Goal: Browse casually: Explore the website without a specific task or goal

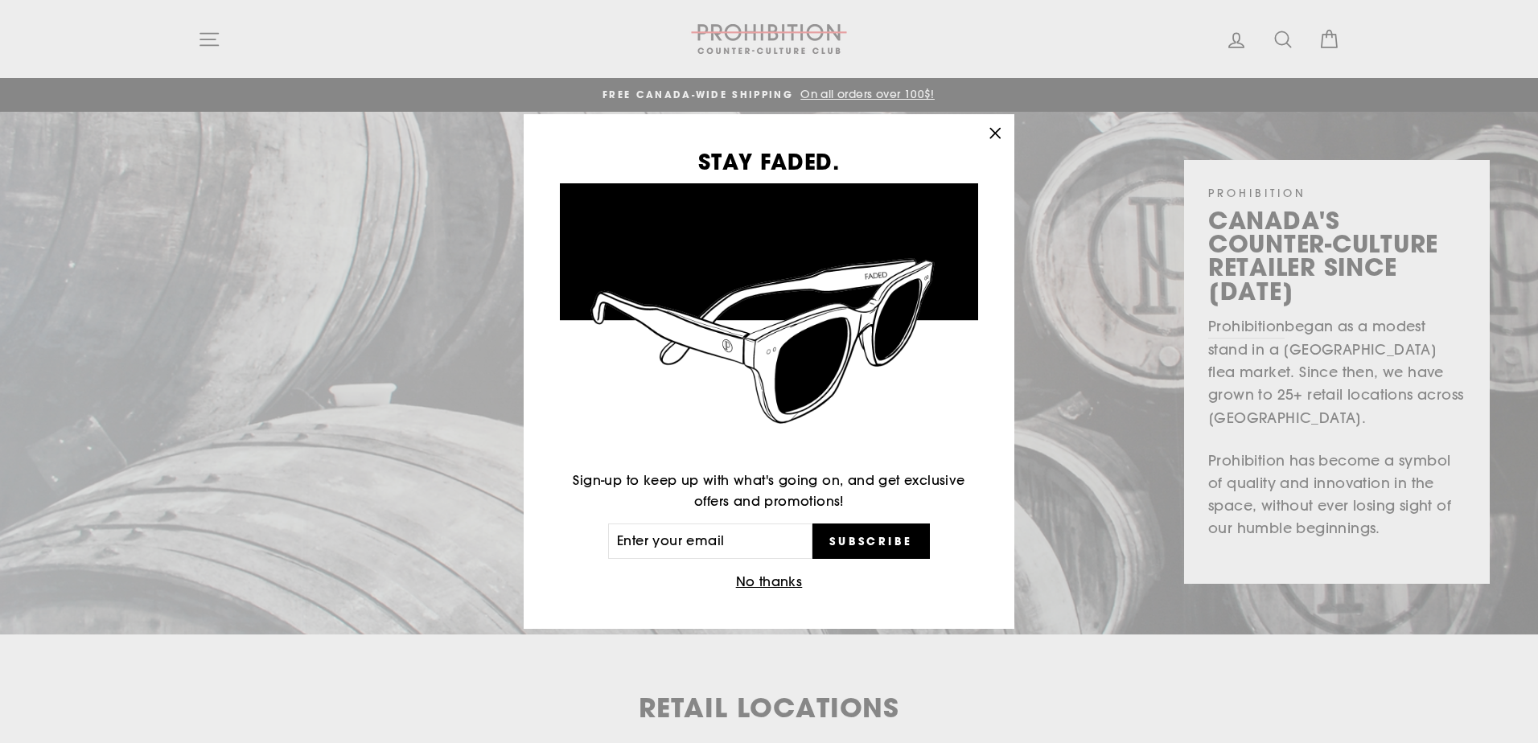
click at [218, 49] on div "STAY FADED. Sign-up to keep up with what's going on, and get exclusive offers a…" at bounding box center [769, 371] width 1538 height 743
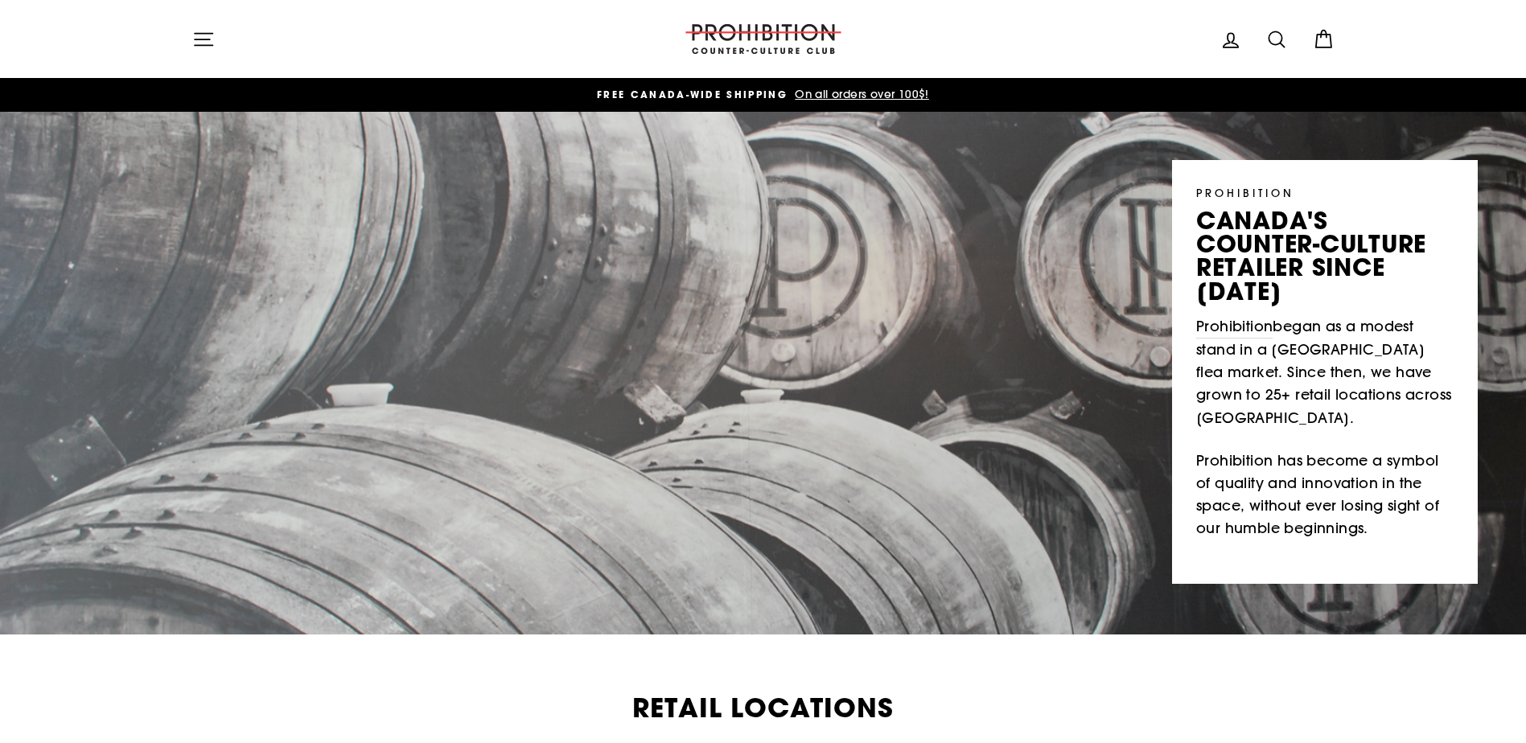
click at [217, 50] on button "Site navigation" at bounding box center [204, 39] width 42 height 35
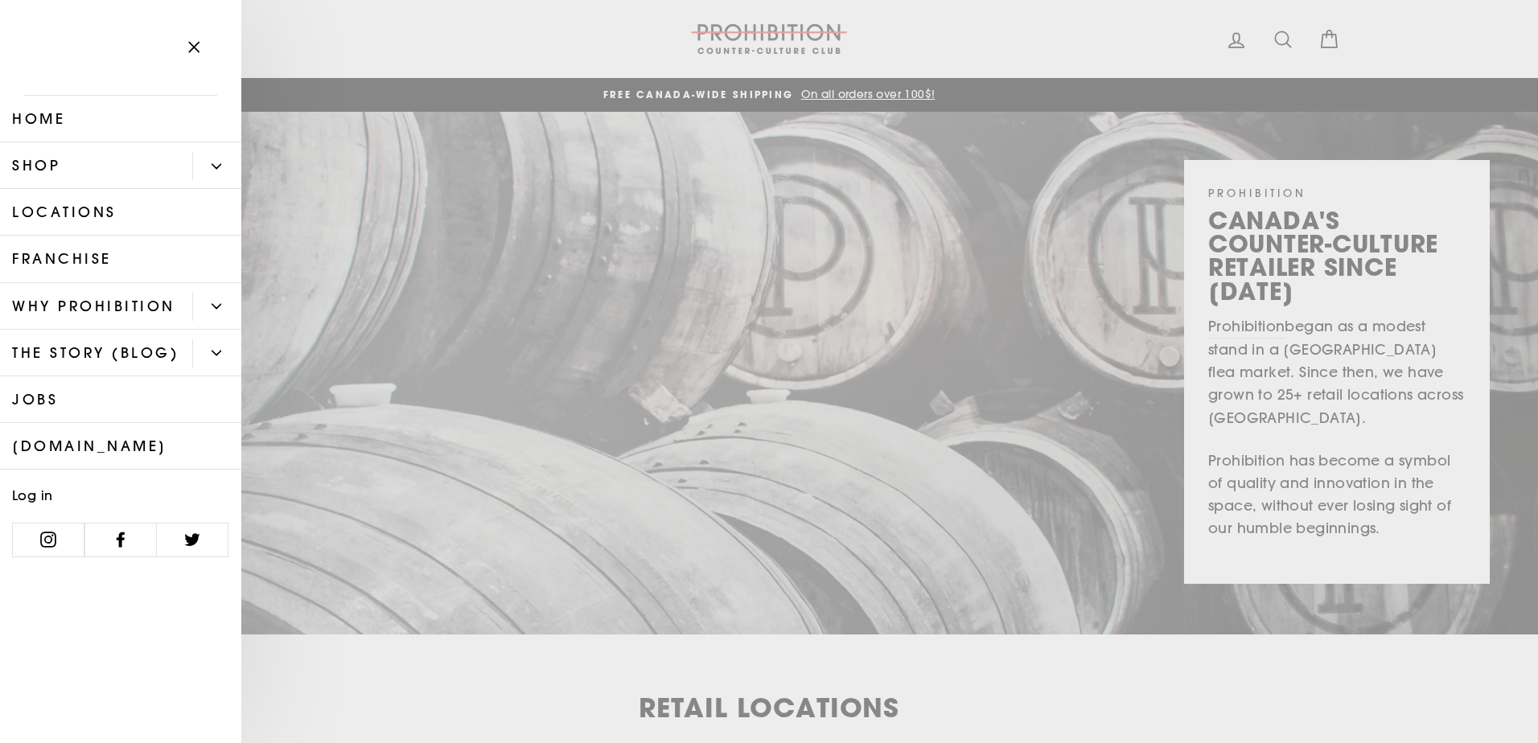
click at [138, 177] on link "Shop" at bounding box center [96, 165] width 192 height 47
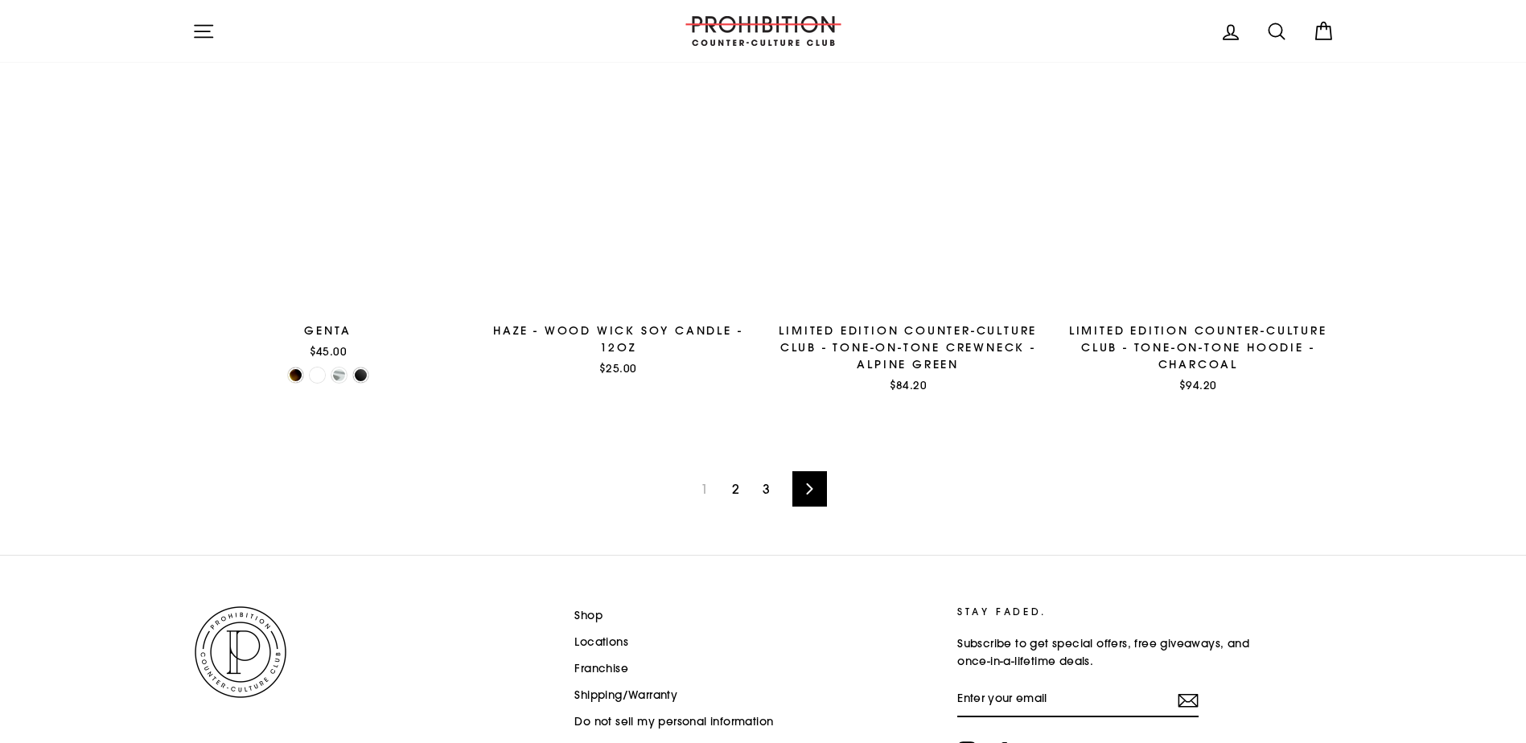
scroll to position [2493, 0]
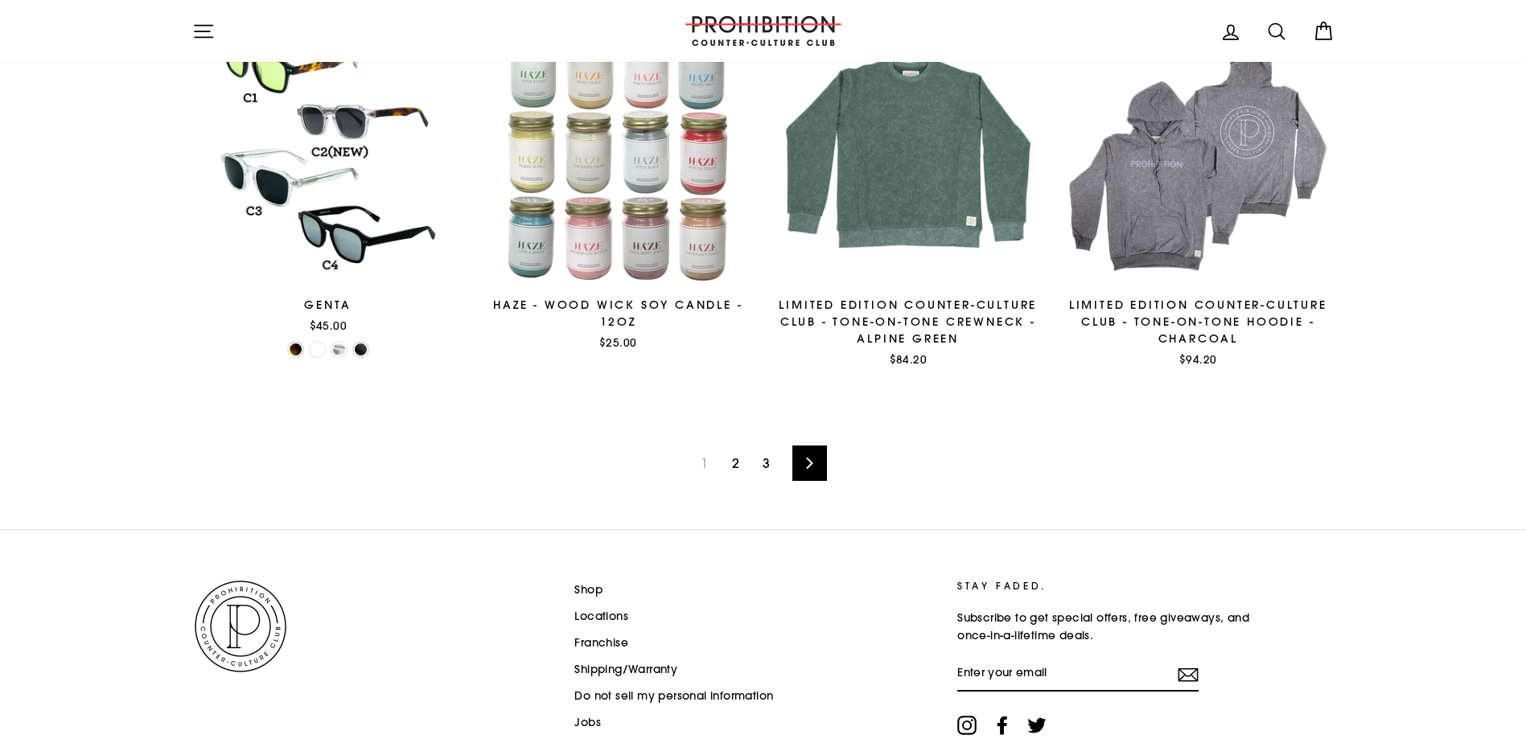
click at [739, 458] on link "2" at bounding box center [735, 463] width 27 height 26
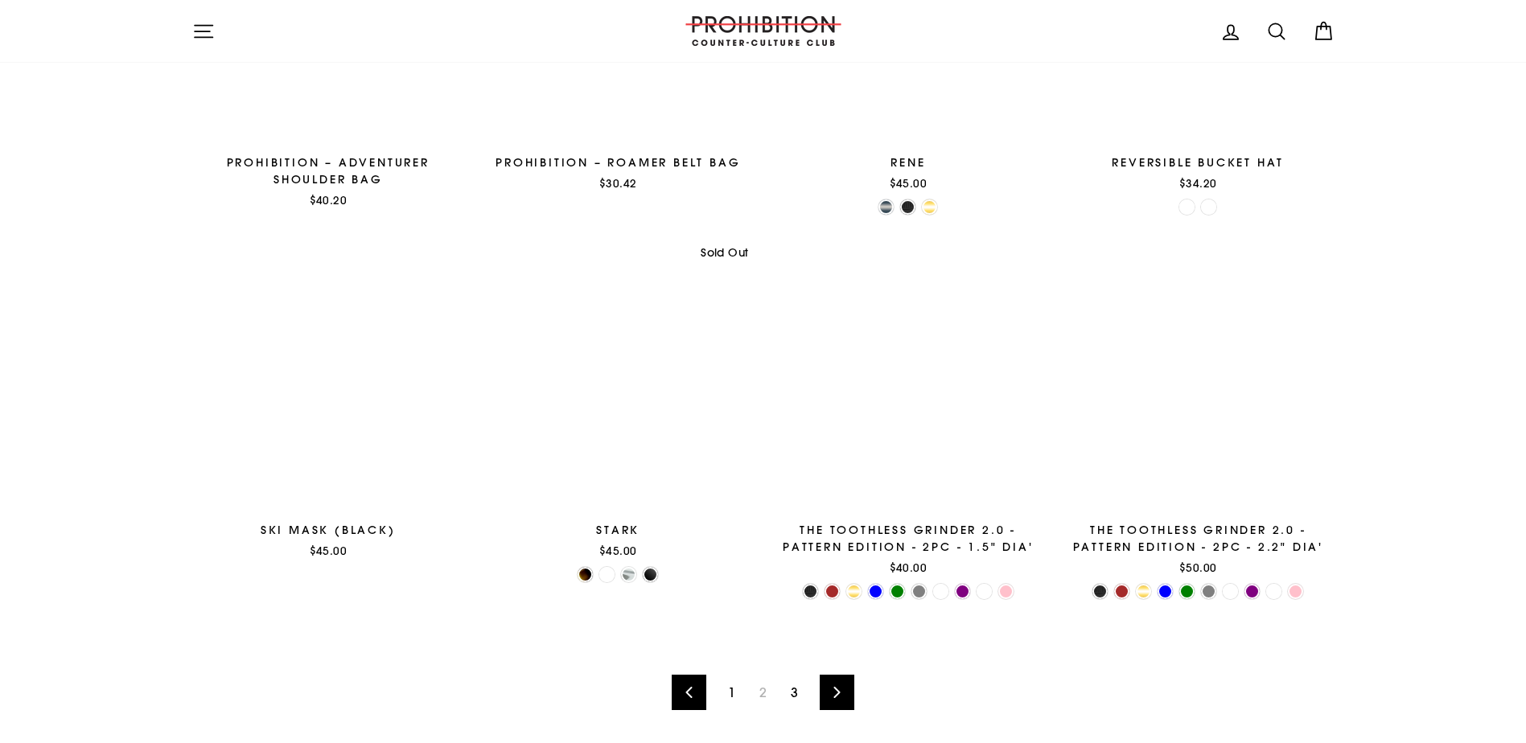
scroll to position [2413, 0]
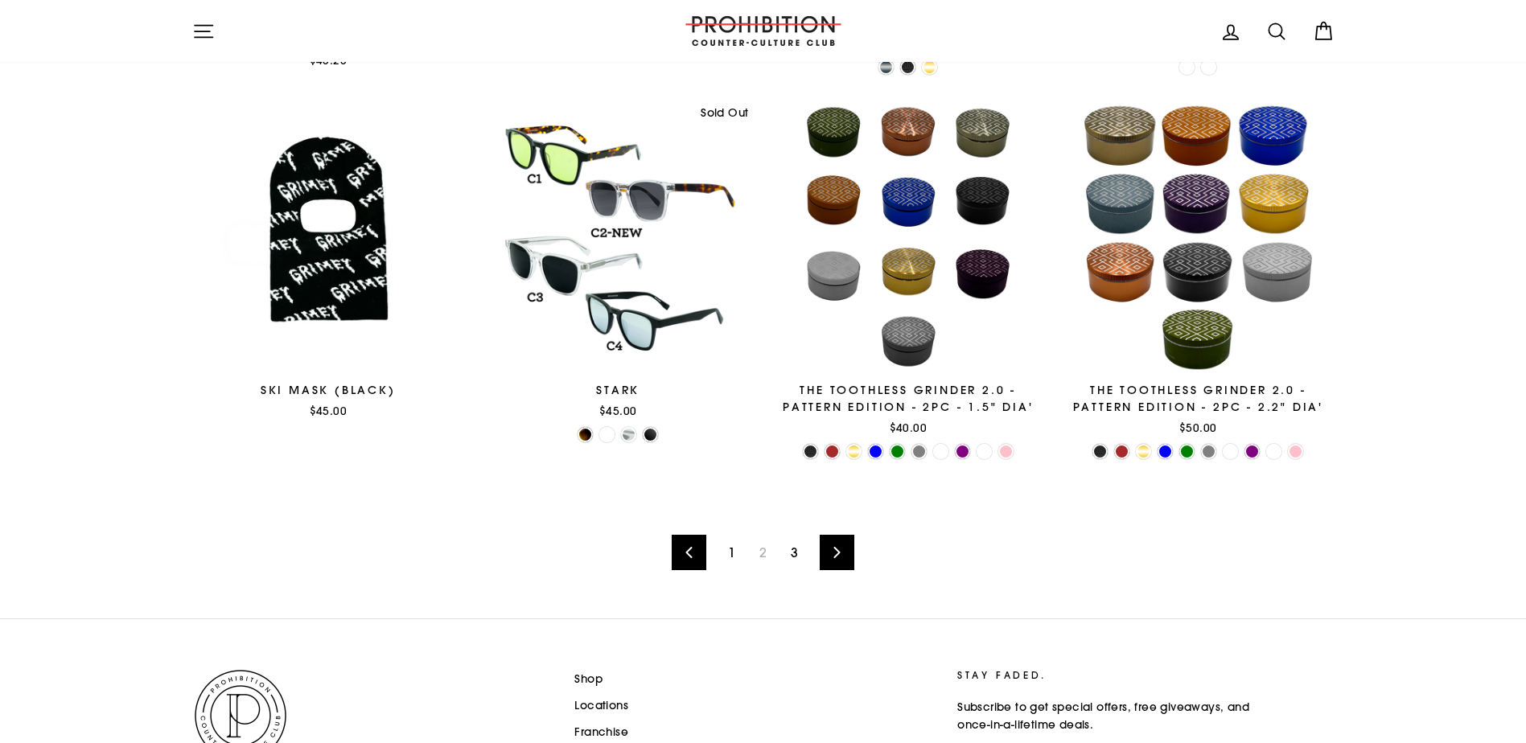
click at [790, 550] on link "3" at bounding box center [794, 553] width 27 height 26
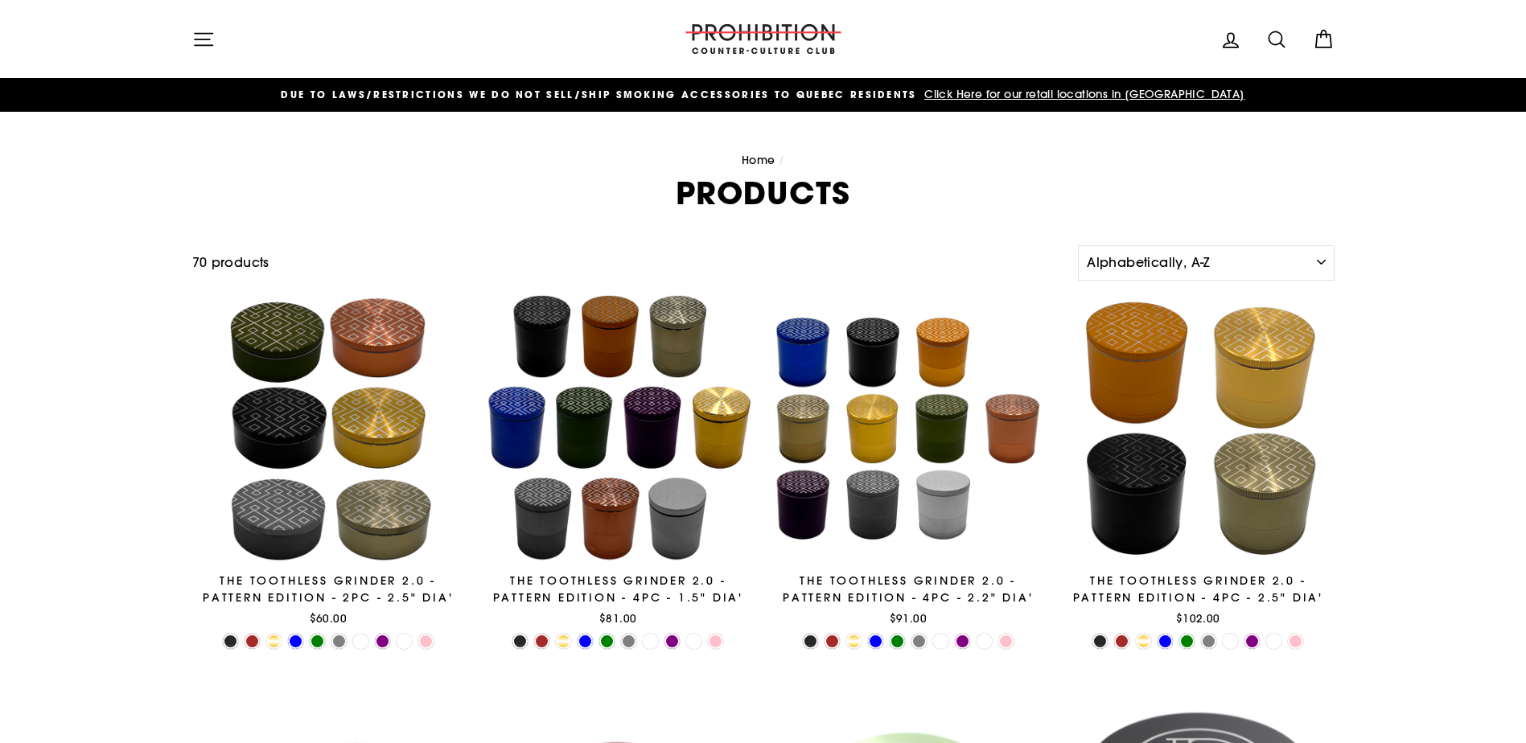
click at [201, 36] on icon "button" at bounding box center [203, 39] width 23 height 23
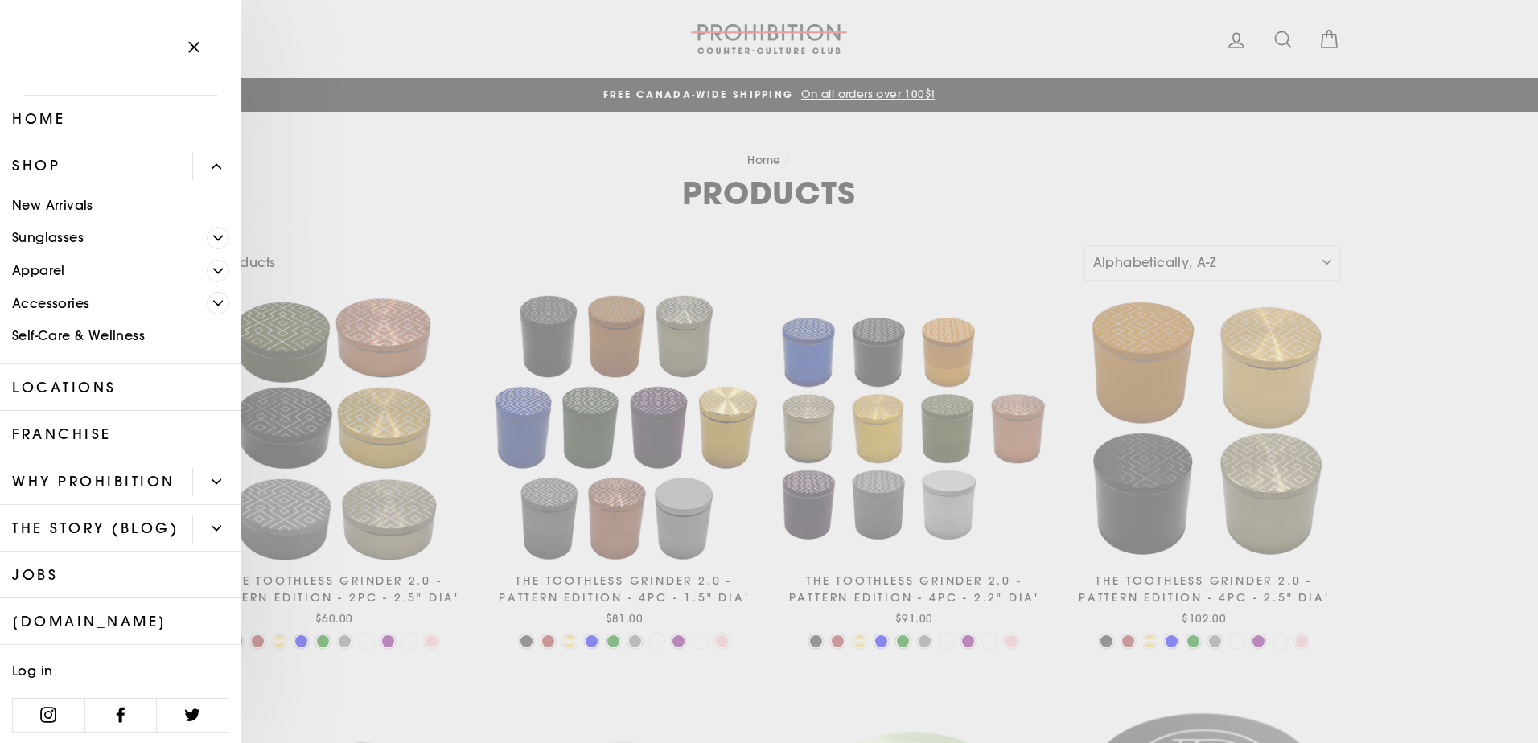
click at [213, 306] on icon "Primary" at bounding box center [218, 303] width 10 height 10
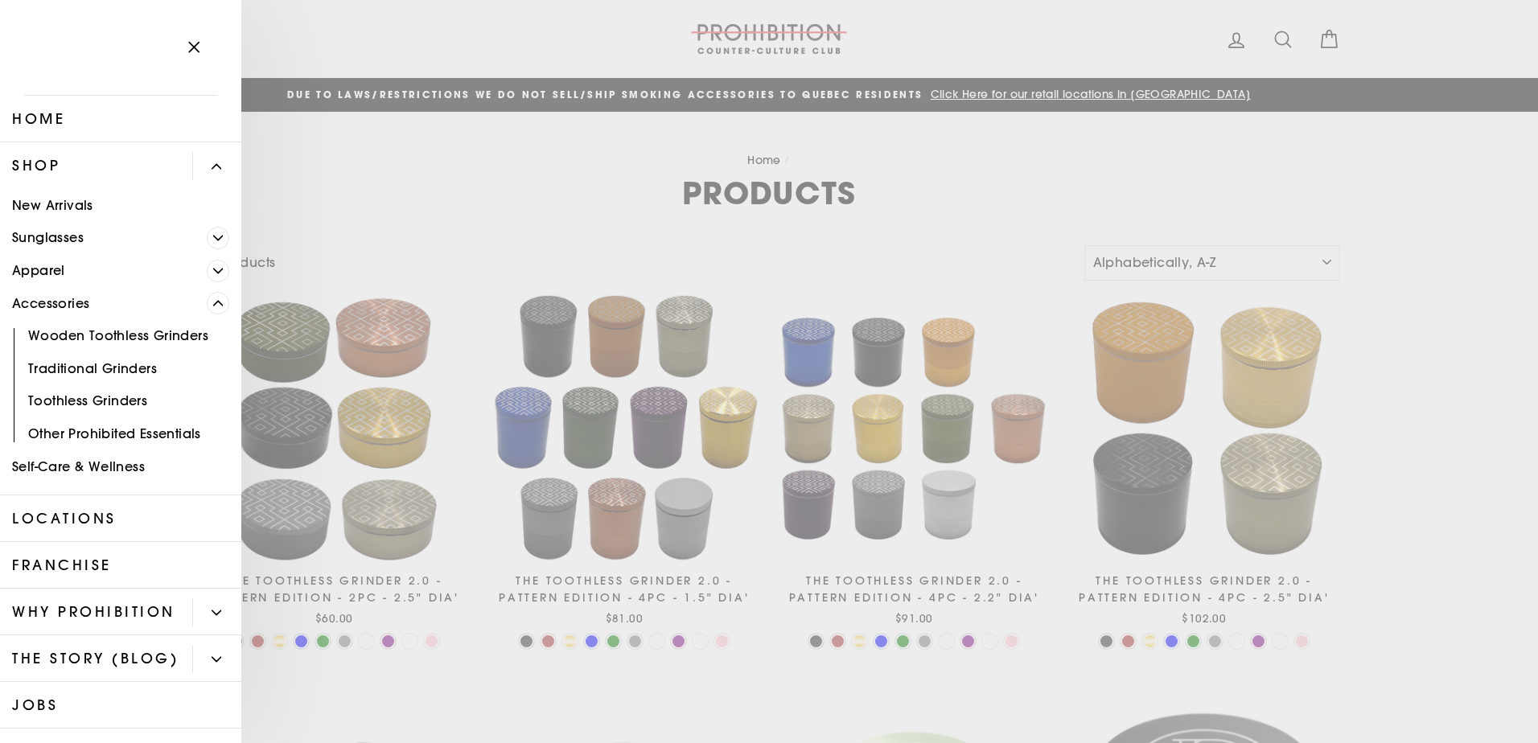
click at [191, 43] on icon "button" at bounding box center [194, 48] width 10 height 10
